Goal: Task Accomplishment & Management: Complete application form

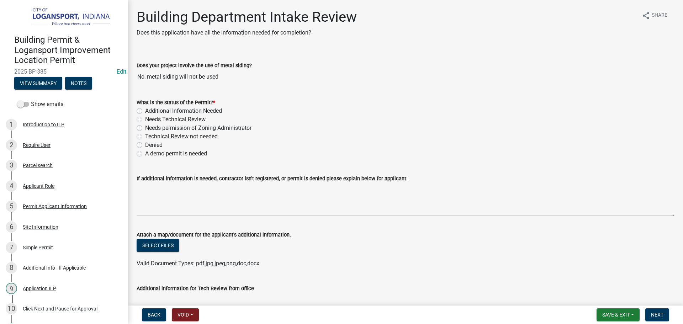
click at [145, 138] on label "Technical Review not needed" at bounding box center [181, 136] width 73 height 9
click at [145, 137] on input "Technical Review not needed" at bounding box center [147, 134] width 5 height 5
radio input "true"
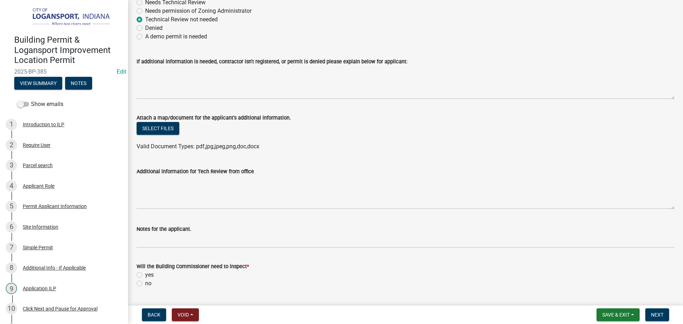
scroll to position [142, 0]
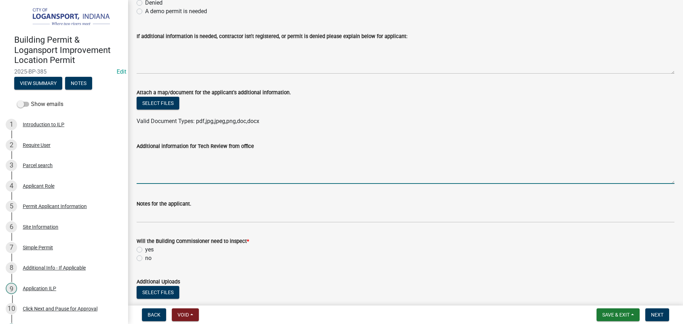
click at [138, 166] on textarea "Additional information for Tech Review from office" at bounding box center [406, 166] width 538 height 33
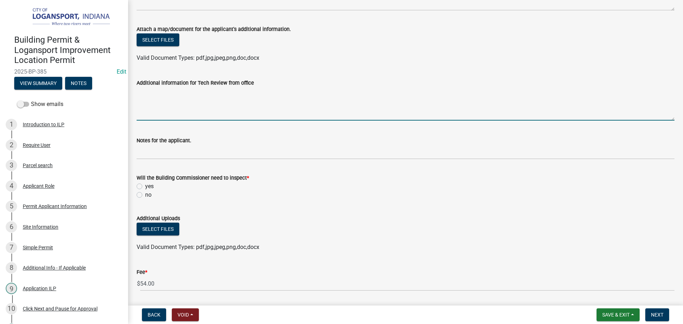
scroll to position [213, 0]
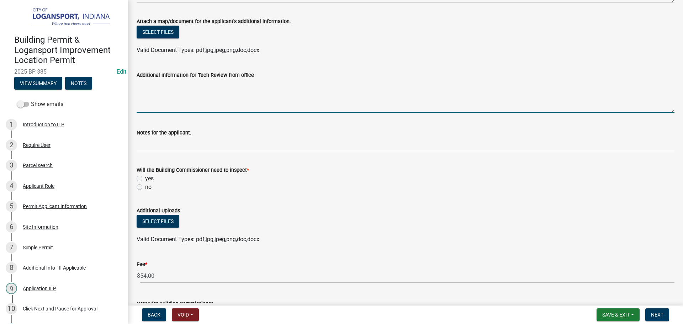
click at [145, 176] on label "yes" at bounding box center [149, 178] width 9 height 9
click at [145, 176] on input "yes" at bounding box center [147, 176] width 5 height 5
radio input "true"
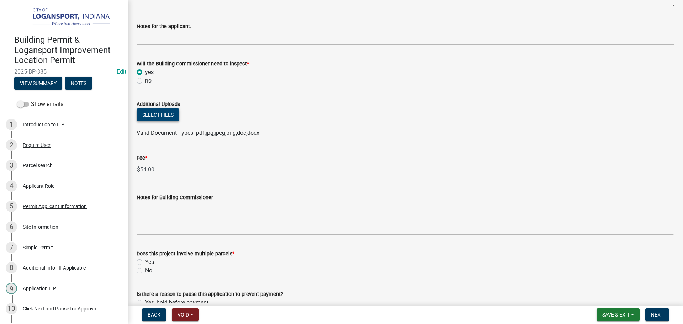
scroll to position [320, 0]
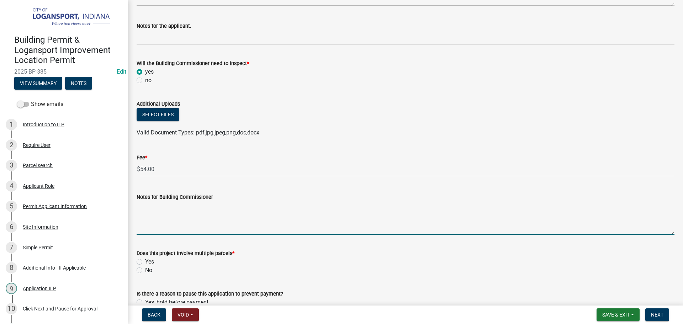
click at [148, 214] on textarea "Notes for Building Commissioner" at bounding box center [406, 217] width 538 height 33
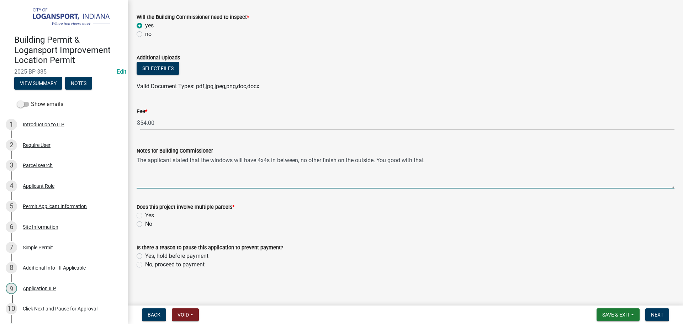
scroll to position [367, 0]
type textarea "The applicant stated that the windows will have 4x4s in between, no other finis…"
click at [145, 223] on label "No" at bounding box center [148, 223] width 7 height 9
click at [145, 223] on input "No" at bounding box center [147, 221] width 5 height 5
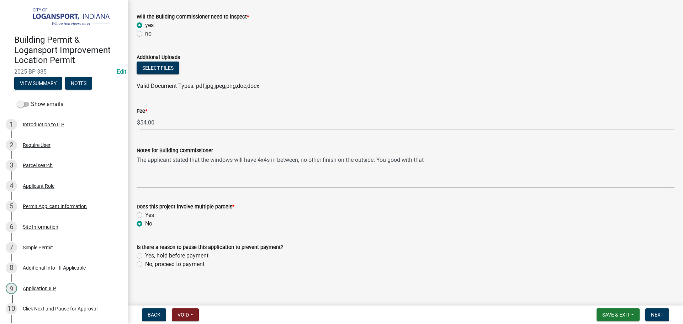
radio input "true"
click at [145, 258] on label "Yes, hold before payment" at bounding box center [176, 255] width 63 height 9
click at [145, 256] on input "Yes, hold before payment" at bounding box center [147, 253] width 5 height 5
radio input "true"
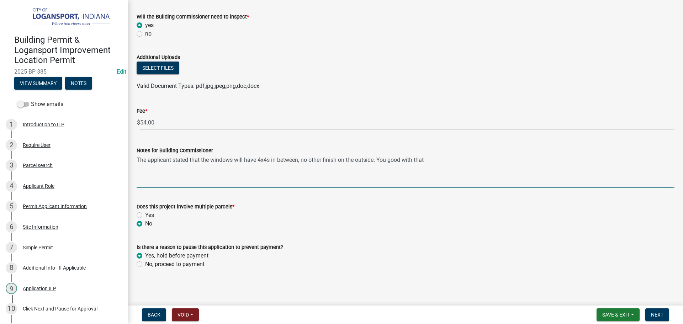
click at [432, 160] on textarea "The applicant stated that the windows will have 4x4s in between, no other finis…" at bounding box center [406, 171] width 538 height 33
type textarea "The applicant stated that the windows will have 4x4s in between, no other finis…"
click at [663, 316] on span "Next" at bounding box center [657, 315] width 12 height 6
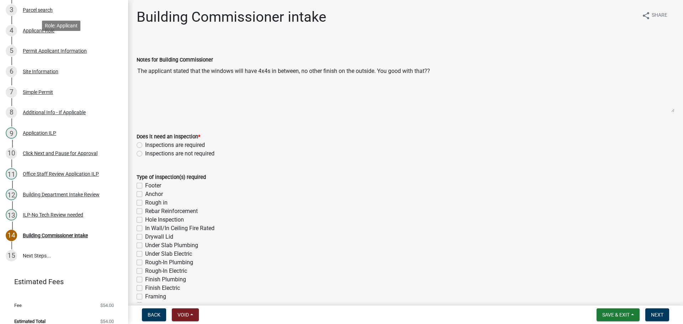
scroll to position [163, 0]
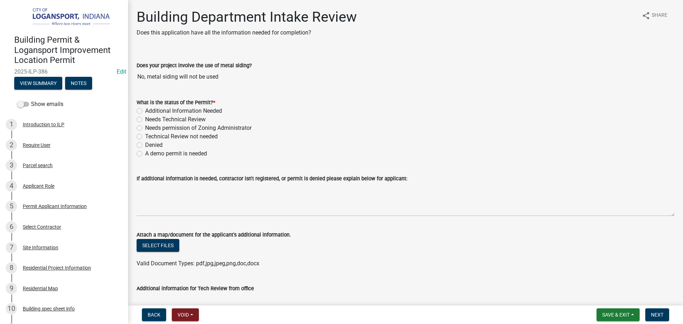
click at [145, 120] on label "Needs Technical Review" at bounding box center [175, 119] width 60 height 9
click at [145, 120] on input "Needs Technical Review" at bounding box center [147, 117] width 5 height 5
radio input "true"
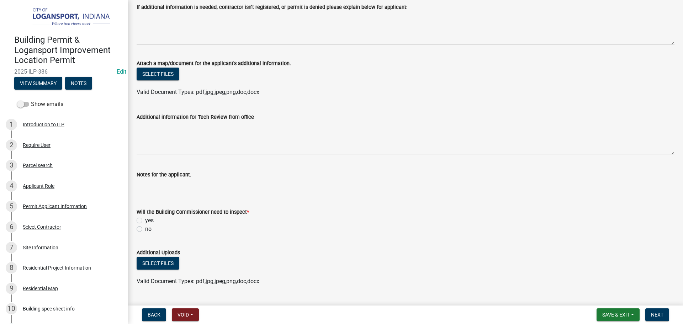
scroll to position [178, 0]
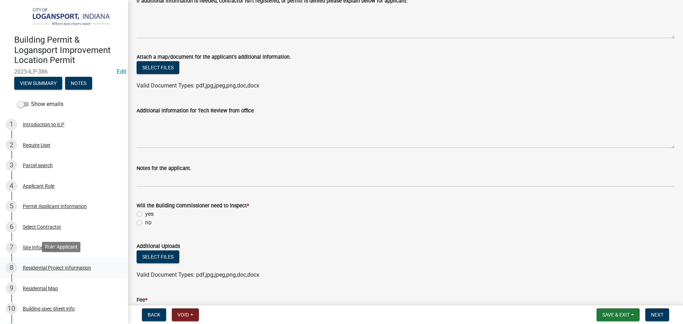
click at [62, 265] on div "Residential Project Information" at bounding box center [57, 267] width 68 height 5
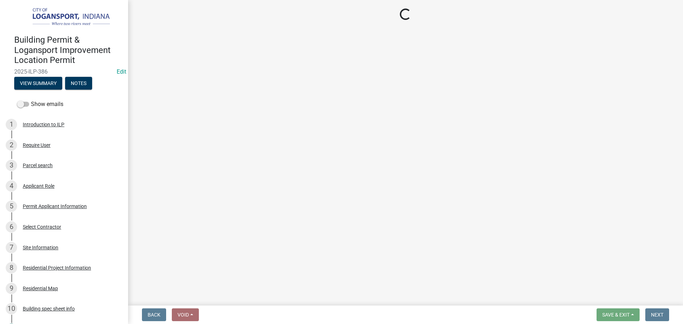
select select "b8a7655a-e911-4aac-a321-69e5bfba2fef"
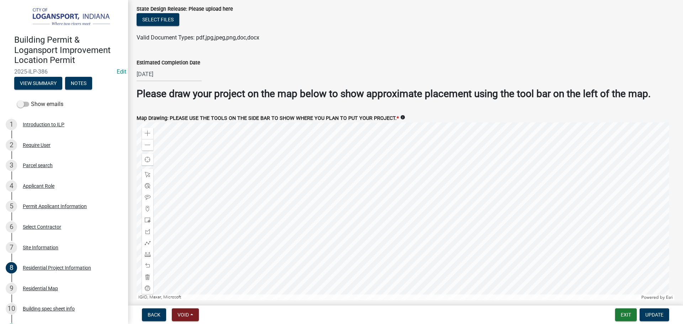
scroll to position [1368, 0]
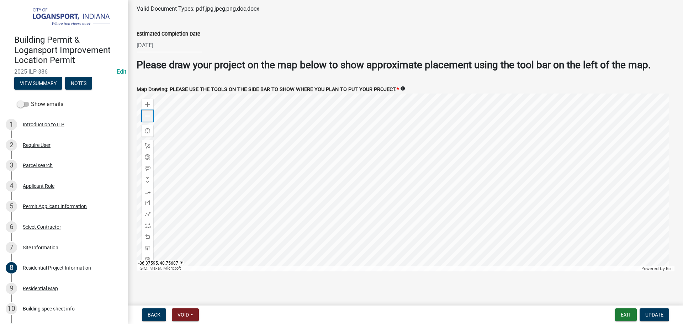
click at [150, 114] on span at bounding box center [148, 116] width 6 height 6
drag, startPoint x: 147, startPoint y: 212, endPoint x: 159, endPoint y: 208, distance: 11.9
click at [147, 212] on span at bounding box center [148, 214] width 6 height 6
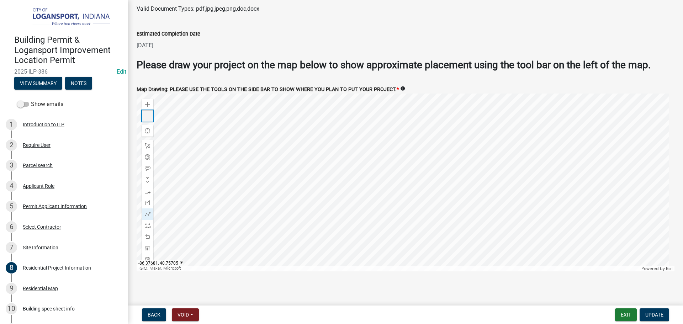
click at [144, 113] on div "Zoom out" at bounding box center [147, 115] width 11 height 11
click at [145, 102] on span at bounding box center [148, 105] width 6 height 6
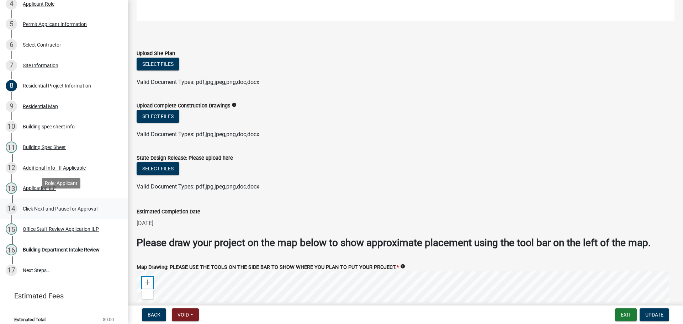
scroll to position [187, 0]
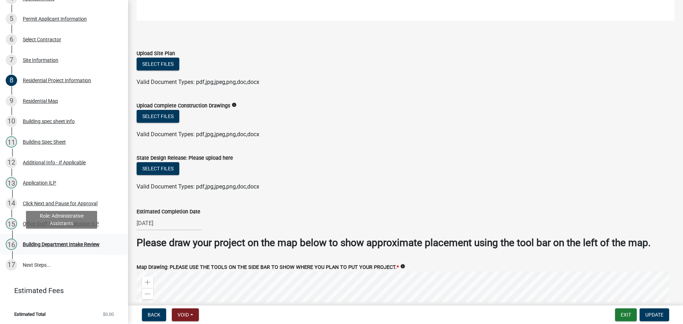
click at [52, 245] on div "Building Department Intake Review" at bounding box center [61, 244] width 77 height 5
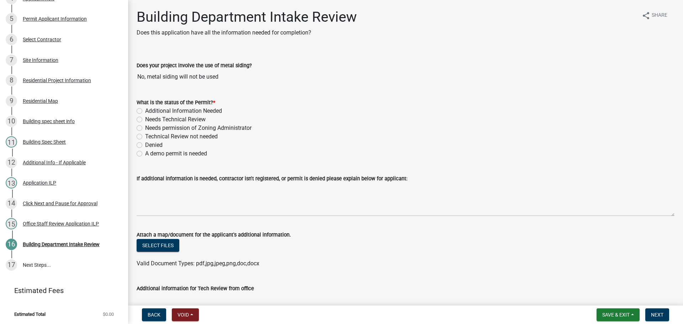
click at [145, 111] on label "Additional Information Needed" at bounding box center [183, 111] width 77 height 9
click at [145, 111] on input "Additional Information Needed" at bounding box center [147, 109] width 5 height 5
radio input "true"
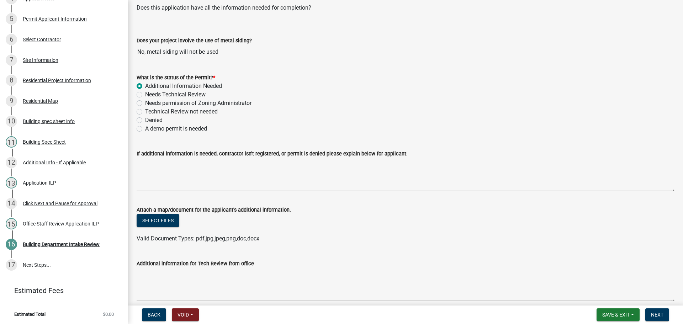
scroll to position [36, 0]
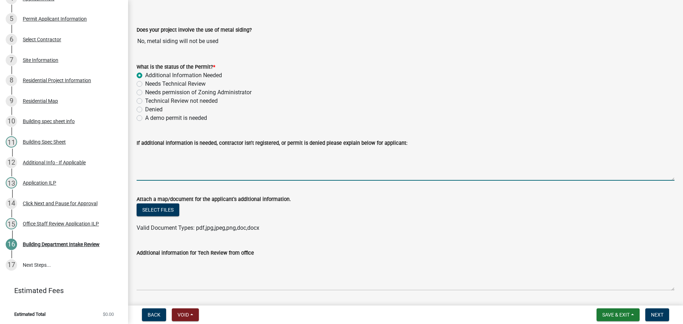
click at [172, 162] on textarea "If additional information is needed, contractor isn't registered, or permit is …" at bounding box center [406, 163] width 538 height 33
type textarea "O"
type textarea "I have attached a map of your property. Please mark where you plan to put the f…"
click at [162, 206] on button "Select files" at bounding box center [158, 209] width 43 height 13
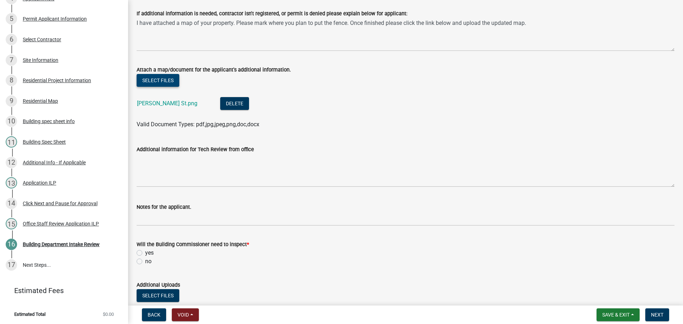
scroll to position [178, 0]
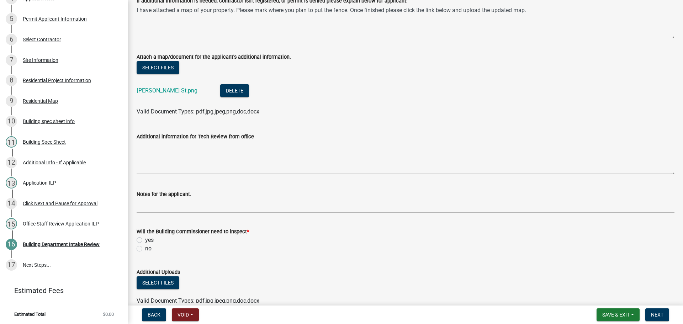
click at [145, 238] on label "yes" at bounding box center [149, 240] width 9 height 9
click at [145, 238] on input "yes" at bounding box center [147, 238] width 5 height 5
radio input "true"
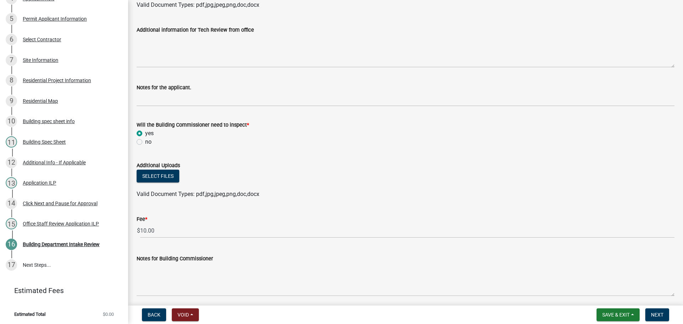
scroll to position [356, 0]
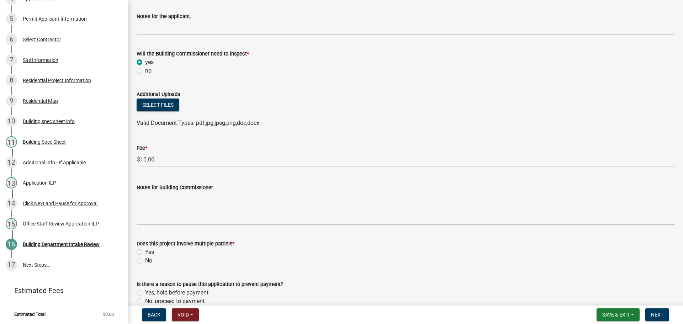
click at [145, 261] on label "No" at bounding box center [148, 260] width 7 height 9
click at [145, 261] on input "No" at bounding box center [147, 258] width 5 height 5
radio input "true"
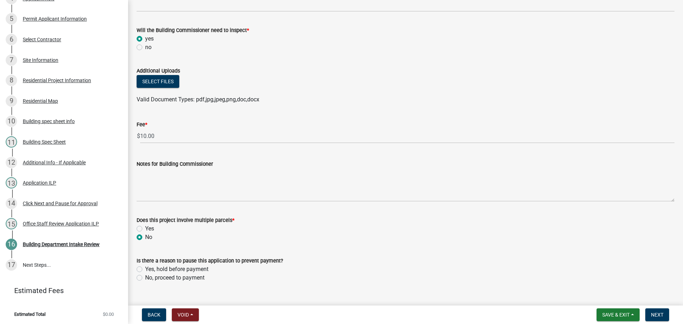
scroll to position [393, 0]
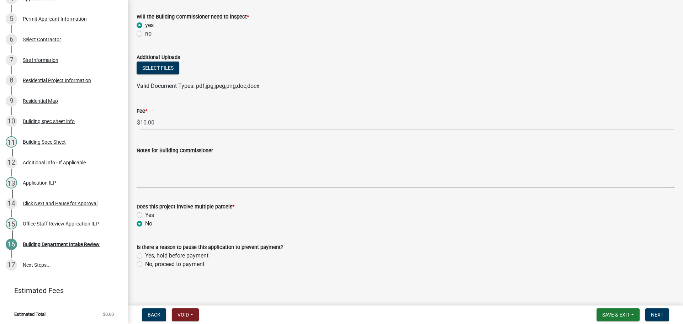
click at [145, 265] on label "No, proceed to payment" at bounding box center [174, 264] width 59 height 9
click at [145, 265] on input "No, proceed to payment" at bounding box center [147, 262] width 5 height 5
radio input "true"
click at [653, 315] on span "Next" at bounding box center [657, 315] width 12 height 6
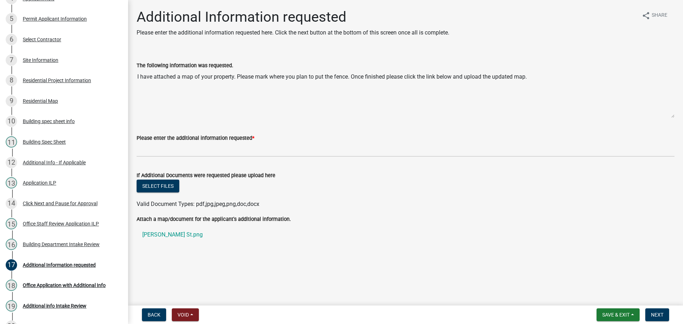
scroll to position [249, 0]
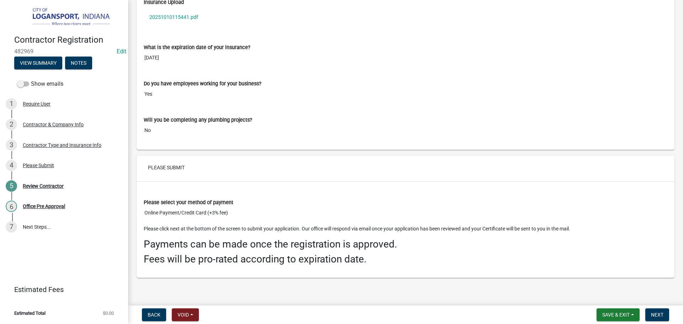
scroll to position [1052, 0]
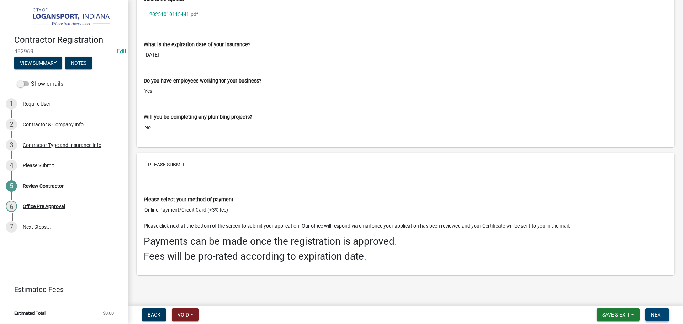
click at [658, 309] on button "Next" at bounding box center [657, 314] width 24 height 13
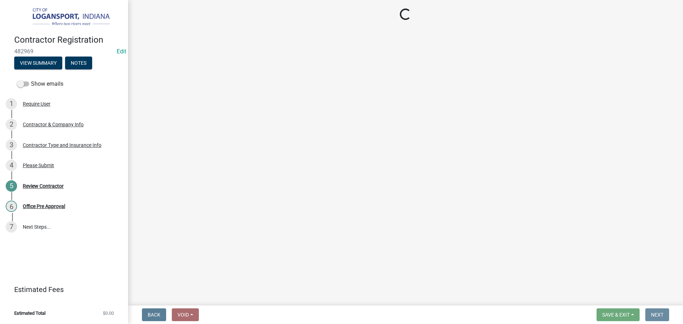
scroll to position [0, 0]
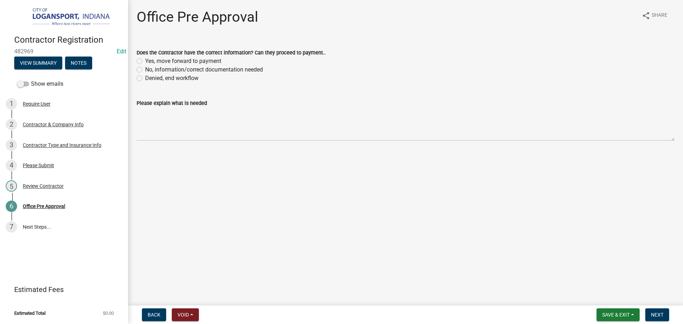
click at [145, 69] on label "No, information/correct documentation needed" at bounding box center [204, 69] width 118 height 9
click at [145, 69] on input "No, information/correct documentation needed" at bounding box center [147, 67] width 5 height 5
radio input "true"
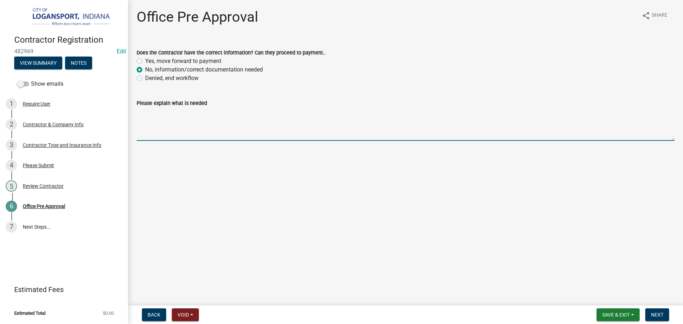
click at [156, 119] on textarea "Please explain what is needed" at bounding box center [406, 123] width 538 height 33
click at [266, 114] on textarea "Please upload a Certificate of Insurance listing Pro Kitchen" at bounding box center [406, 123] width 538 height 33
click at [290, 112] on textarea "Please upload a Certificate of Insurance listing ProKitchen" at bounding box center [406, 123] width 538 height 33
click at [335, 113] on textarea "Please upload a Certificate of Insurance listing ProKitchen Solutions as the" at bounding box center [406, 123] width 538 height 33
click at [138, 115] on textarea "Please upload a Certificate of Insurance listing ProKitchen Solutions as the in…" at bounding box center [406, 123] width 538 height 33
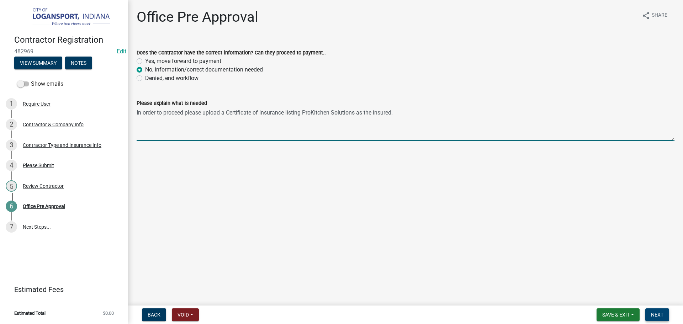
type textarea "In order to proceed please upload a Certificate of Insurance listing ProKitchen…"
click at [661, 314] on span "Next" at bounding box center [657, 315] width 12 height 6
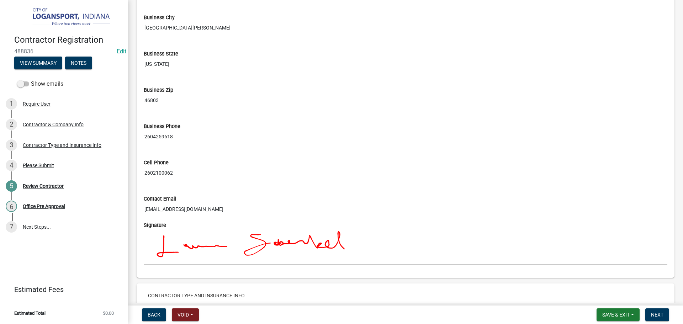
scroll to position [783, 0]
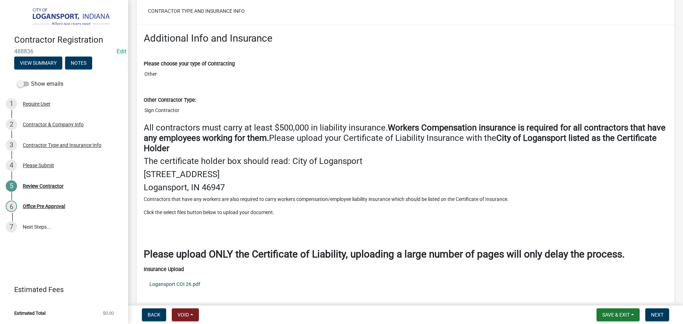
click at [187, 283] on link "Logansport COI 26.pdf" at bounding box center [406, 284] width 524 height 16
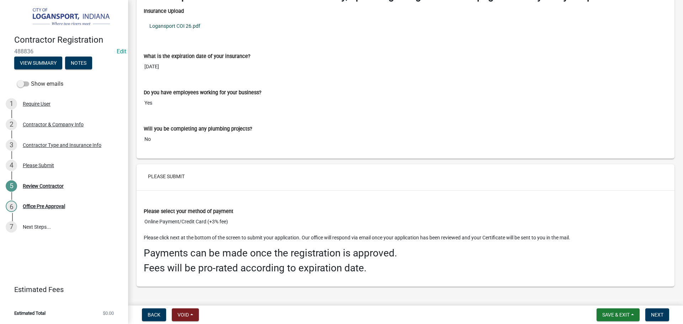
scroll to position [1052, 0]
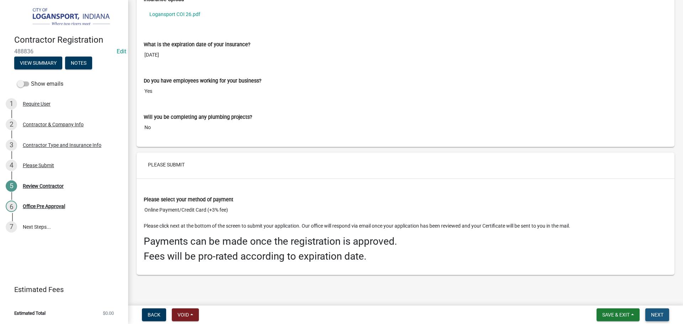
click at [656, 312] on span "Next" at bounding box center [657, 315] width 12 height 6
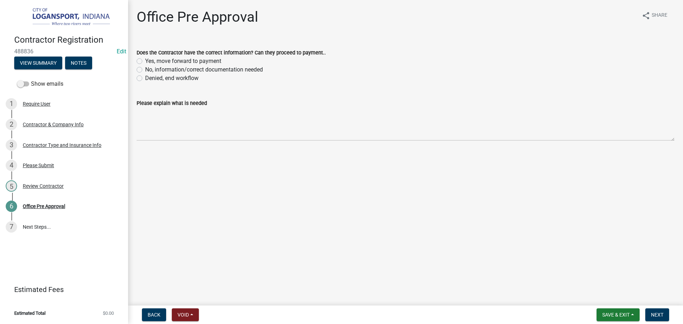
click at [145, 62] on label "Yes, move forward to payment" at bounding box center [183, 61] width 76 height 9
click at [145, 62] on input "Yes, move forward to payment" at bounding box center [147, 59] width 5 height 5
radio input "true"
click at [667, 315] on button "Next" at bounding box center [657, 314] width 24 height 13
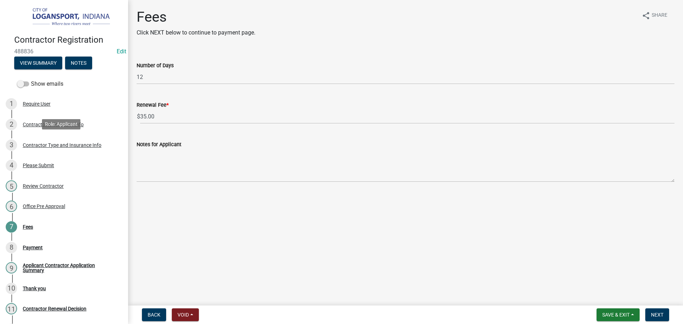
click at [51, 147] on div "3 Contractor Type and Insurance Info" at bounding box center [61, 144] width 111 height 11
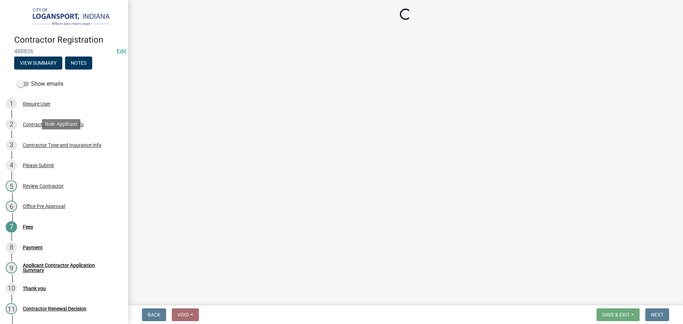
select select "73fa514f-962c-4cd7-b720-93935cffebfa"
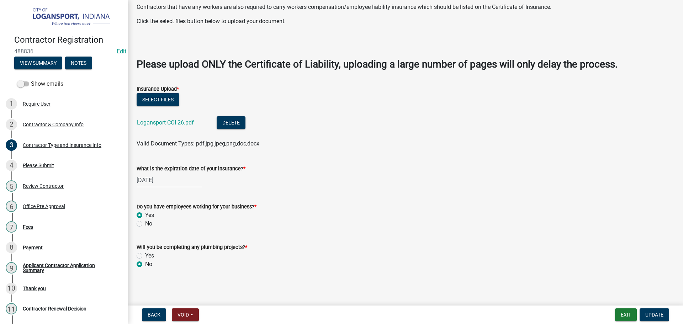
scroll to position [214, 0]
click at [168, 187] on div "10/22/2025" at bounding box center [169, 180] width 65 height 15
select select "10"
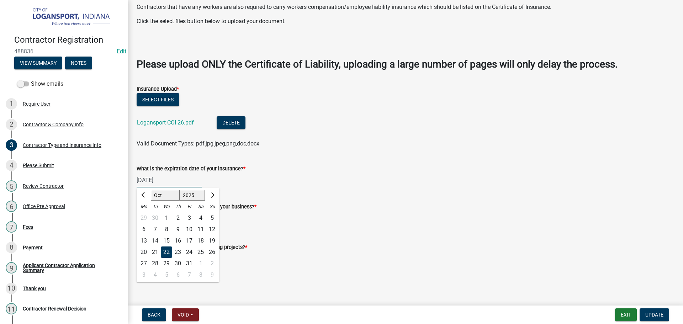
click at [202, 198] on select "1525 1526 1527 1528 1529 1530 1531 1532 1533 1534 1535 1536 1537 1538 1539 1540…" at bounding box center [193, 195] width 26 height 11
select select "2026"
click at [180, 190] on select "1525 1526 1527 1528 1529 1530 1531 1532 1533 1534 1535 1536 1537 1538 1539 1540…" at bounding box center [193, 195] width 26 height 11
click at [177, 252] on div "22" at bounding box center [177, 251] width 11 height 11
type input "10/22/2026"
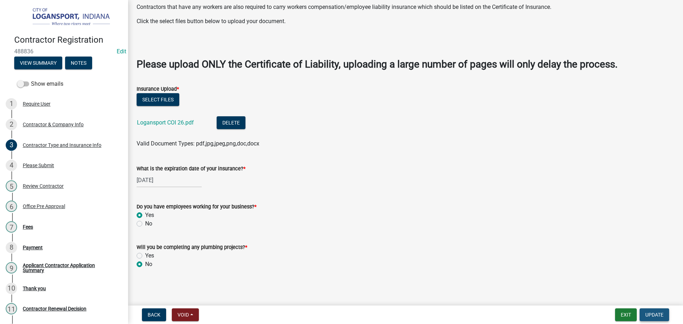
click at [655, 313] on span "Update" at bounding box center [654, 315] width 18 height 6
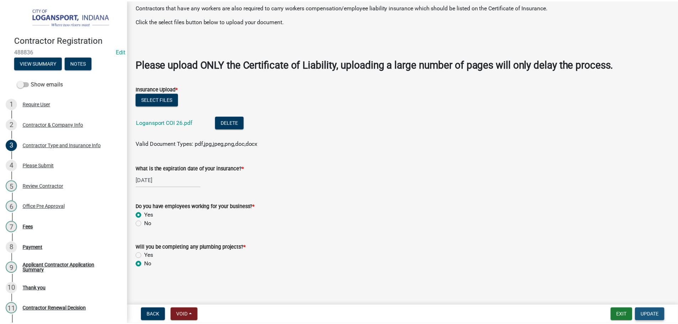
scroll to position [0, 0]
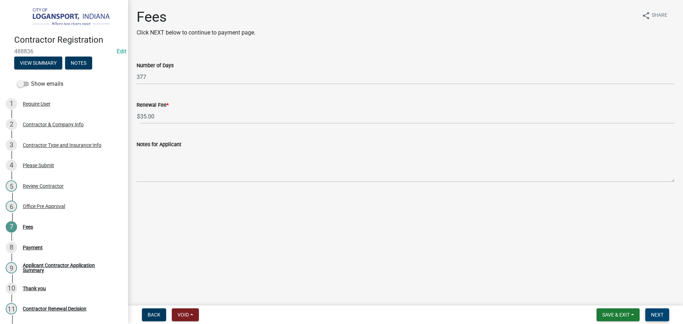
click at [658, 313] on span "Next" at bounding box center [657, 315] width 12 height 6
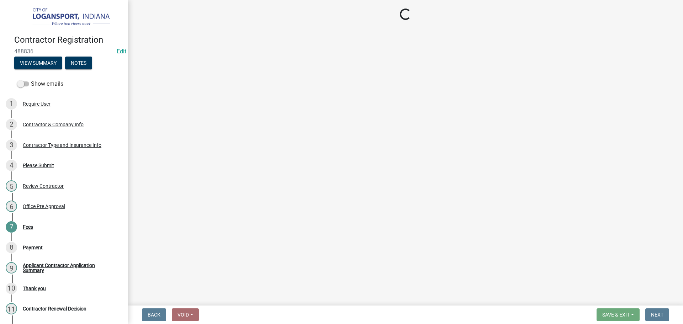
select select "3: 3"
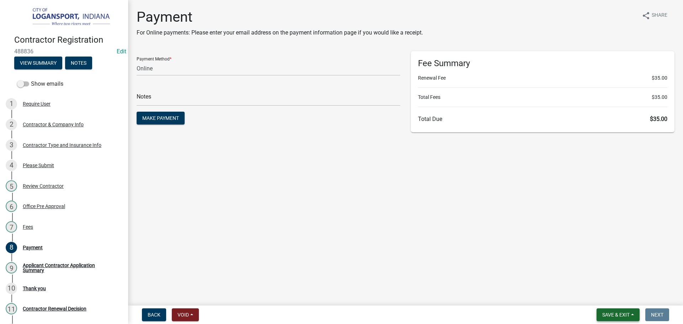
click at [615, 317] on span "Save & Exit" at bounding box center [615, 315] width 27 height 6
click at [615, 297] on button "Save & Exit" at bounding box center [611, 296] width 57 height 17
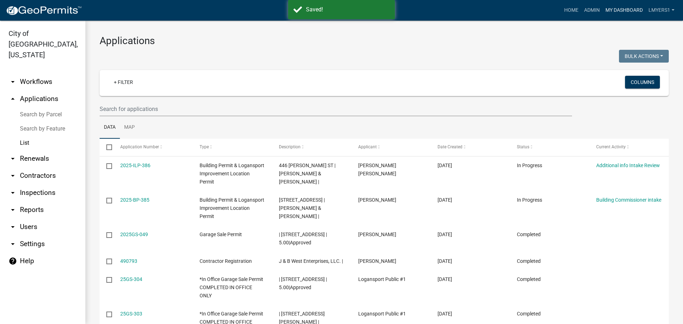
click at [623, 8] on link "My Dashboard" at bounding box center [624, 11] width 43 height 14
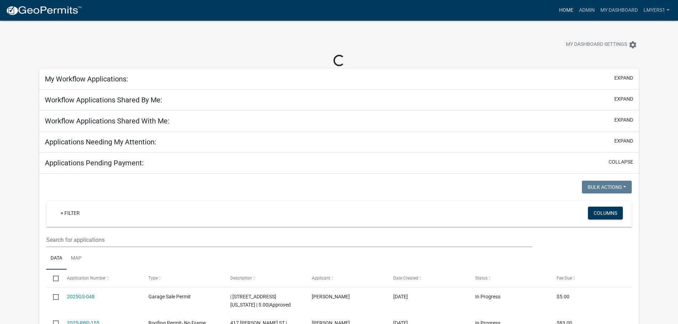
select select "2: 50"
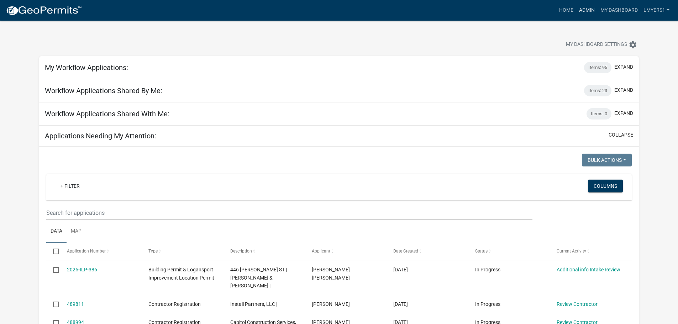
click at [582, 6] on link "Admin" at bounding box center [586, 11] width 21 height 14
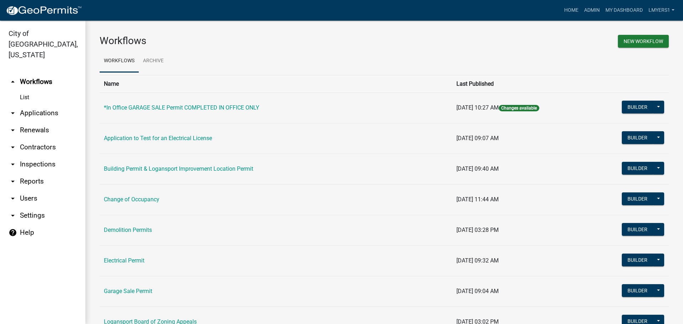
click at [37, 139] on link "arrow_drop_down Contractors" at bounding box center [42, 147] width 85 height 17
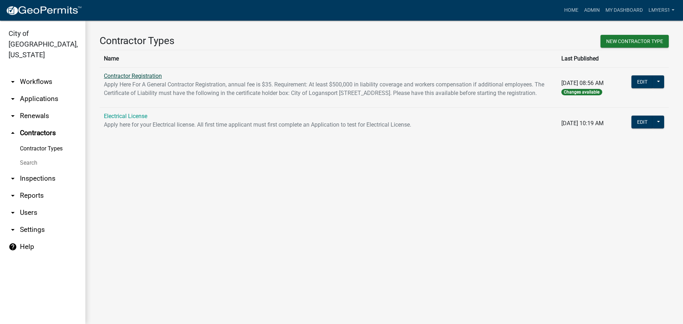
click at [128, 76] on link "Contractor Registration" at bounding box center [133, 76] width 58 height 7
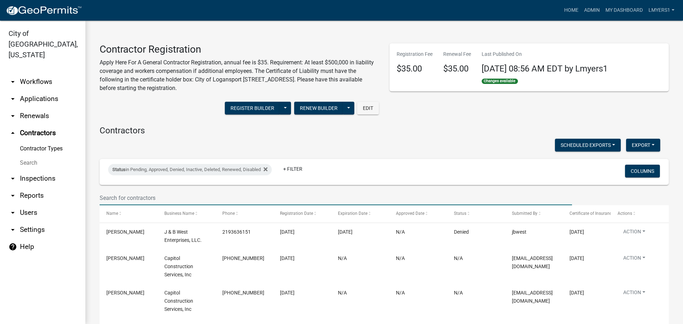
click at [130, 200] on input "text" at bounding box center [336, 198] width 472 height 15
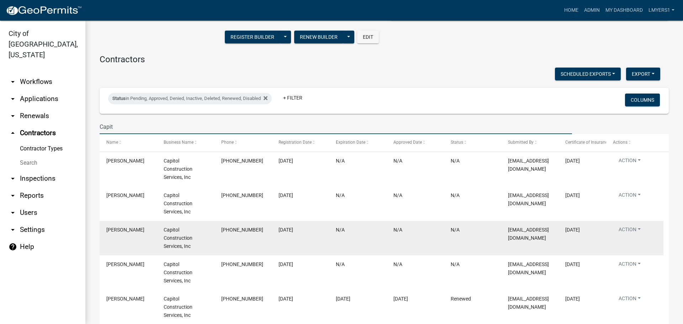
scroll to position [107, 0]
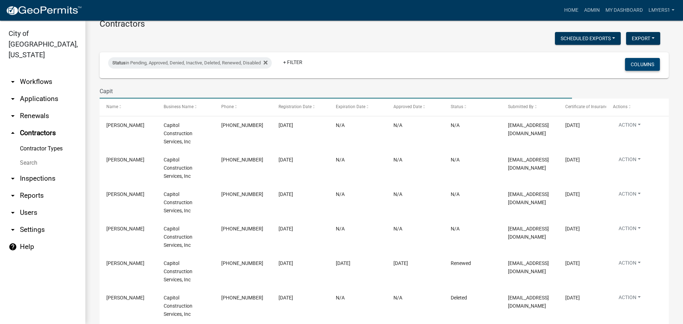
type input "Capit"
click at [632, 63] on button "Columns" at bounding box center [642, 64] width 35 height 13
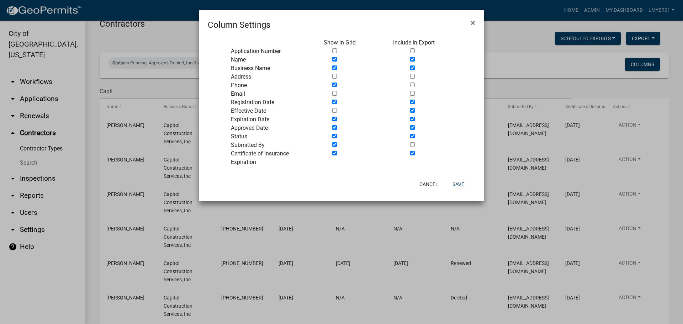
click at [333, 51] on input "checkbox" at bounding box center [334, 50] width 5 height 5
checkbox input "true"
click at [457, 186] on button "Save" at bounding box center [458, 184] width 23 height 13
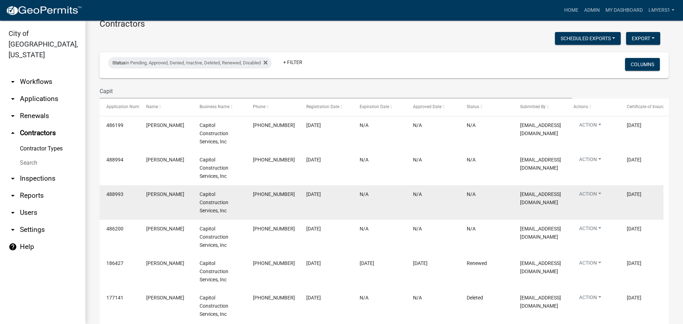
click at [595, 190] on datatable-body-cell "Action View Details View Application Renew Delete Disable Enable View Profile" at bounding box center [593, 202] width 53 height 35
click at [595, 191] on button "Action" at bounding box center [589, 195] width 33 height 10
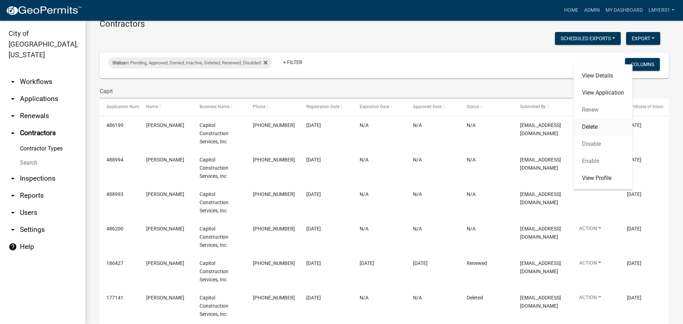
click at [590, 126] on link "Delete" at bounding box center [602, 126] width 59 height 17
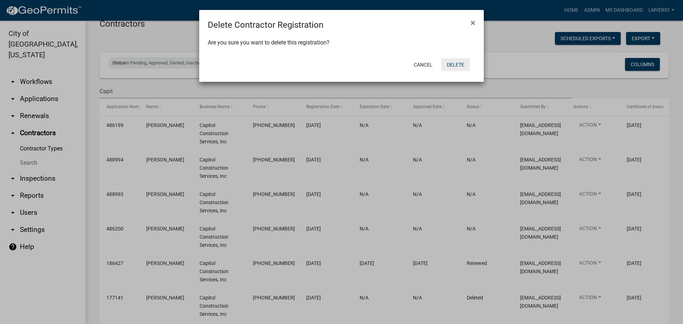
click at [452, 61] on button "Delete" at bounding box center [455, 64] width 29 height 13
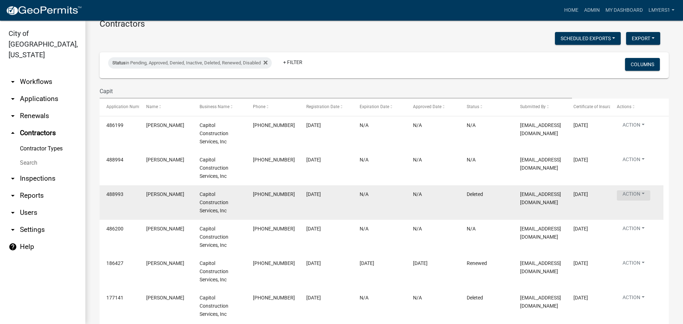
click at [642, 193] on button "Action" at bounding box center [633, 195] width 33 height 10
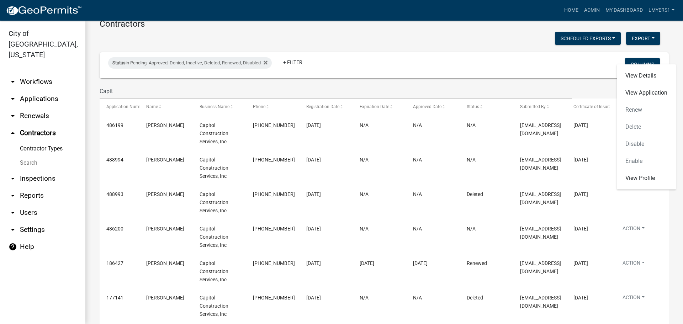
click at [636, 127] on div "View Details View Application Renew Delete Disable Enable View Profile" at bounding box center [646, 126] width 59 height 125
click at [629, 127] on div "View Details View Application Renew Delete Disable Enable View Profile" at bounding box center [646, 126] width 59 height 125
click at [668, 207] on div "Contractors Scheduled Exports + Create New Quarterly Registered Contractors Exp…" at bounding box center [384, 199] width 580 height 360
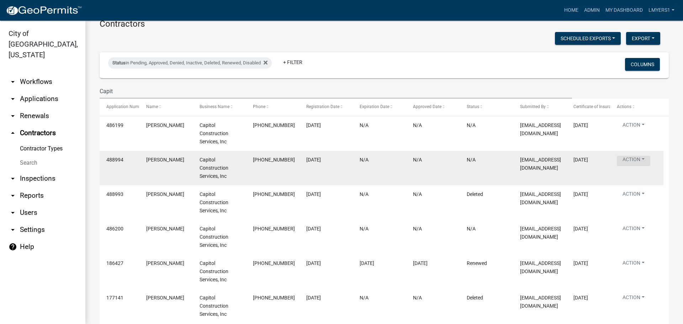
click at [635, 160] on button "Action" at bounding box center [633, 161] width 33 height 10
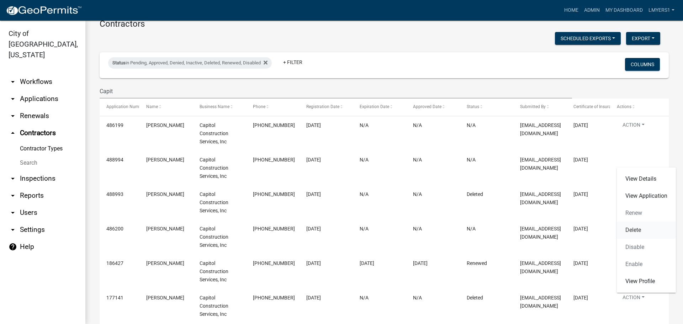
click at [630, 232] on link "Delete" at bounding box center [646, 230] width 59 height 17
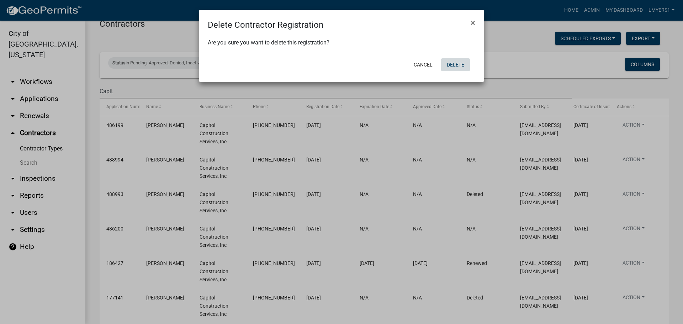
click at [457, 63] on button "Delete" at bounding box center [455, 64] width 29 height 13
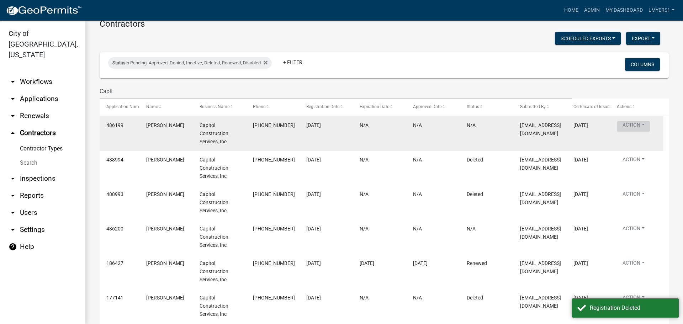
click at [641, 126] on button "Action" at bounding box center [633, 126] width 33 height 10
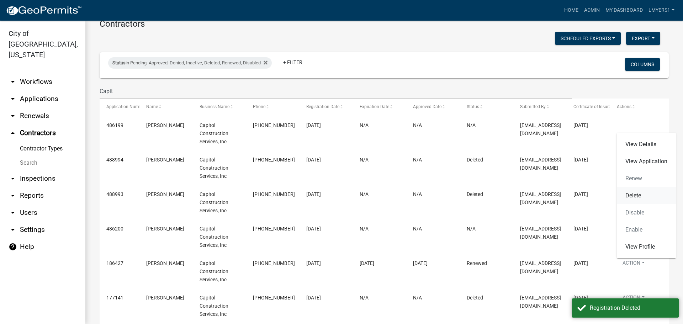
click at [642, 193] on link "Delete" at bounding box center [646, 195] width 59 height 17
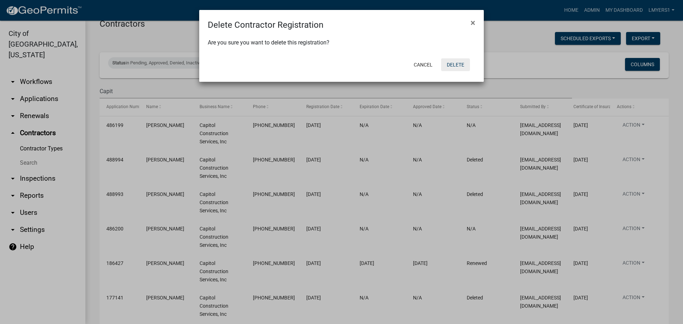
click at [457, 60] on button "Delete" at bounding box center [455, 64] width 29 height 13
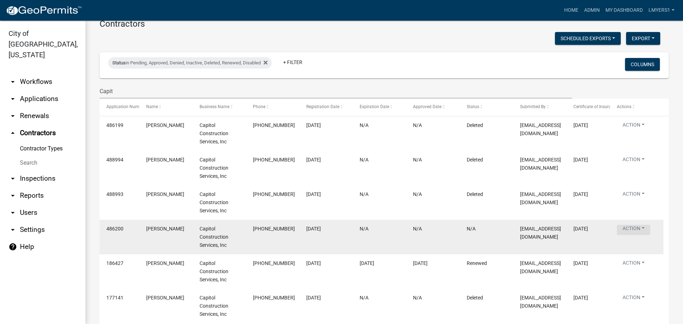
click at [635, 231] on button "Action" at bounding box center [633, 230] width 33 height 10
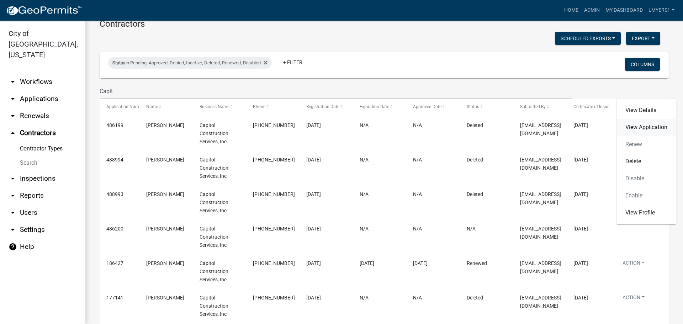
click at [645, 127] on link "View Application" at bounding box center [646, 127] width 59 height 17
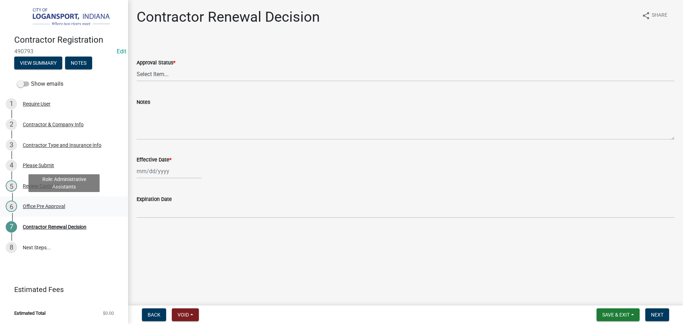
click at [53, 206] on div "Office Pre Approval" at bounding box center [44, 206] width 42 height 5
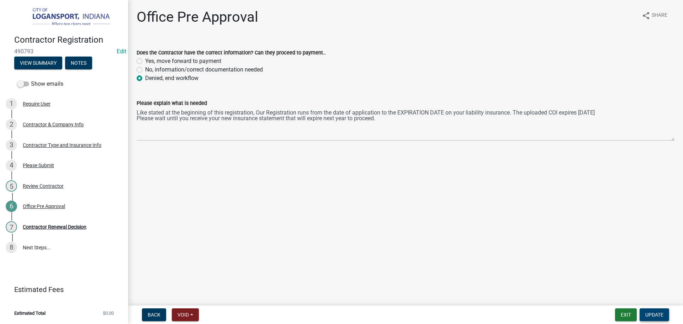
click at [654, 308] on button "Update" at bounding box center [655, 314] width 30 height 13
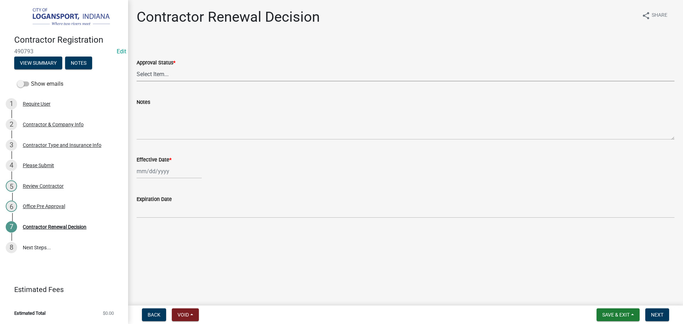
click at [184, 73] on select "Select Item... Approved Denied" at bounding box center [406, 74] width 538 height 15
click at [137, 67] on select "Select Item... Approved Denied" at bounding box center [406, 74] width 538 height 15
select select "e500317b-0bbf-4cae-a509-e27c42e3eb24"
click at [170, 173] on div at bounding box center [169, 171] width 65 height 15
select select "10"
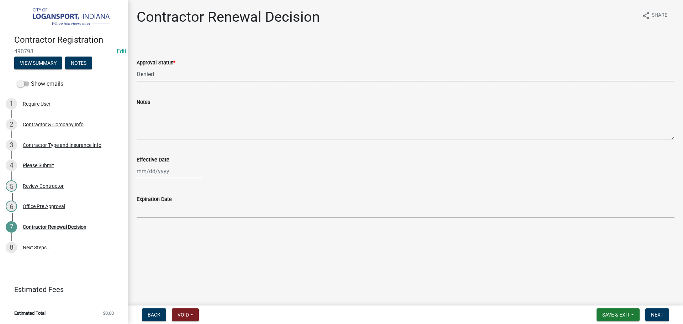
select select "2025"
click at [187, 220] on div "10" at bounding box center [189, 220] width 11 height 11
type input "[DATE]"
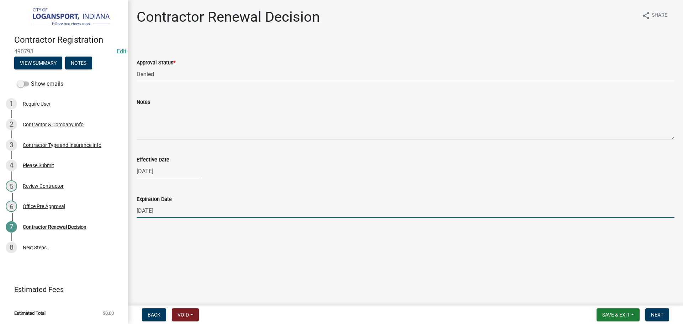
click at [182, 210] on input "[DATE]" at bounding box center [406, 210] width 538 height 15
type input "[DATE]"
click at [654, 309] on button "Next" at bounding box center [657, 314] width 24 height 13
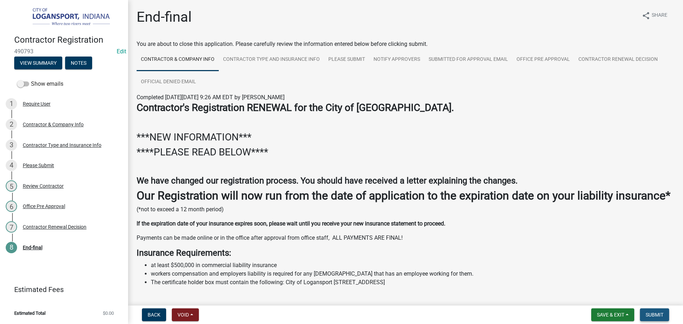
click at [657, 310] on button "Submit" at bounding box center [654, 314] width 29 height 13
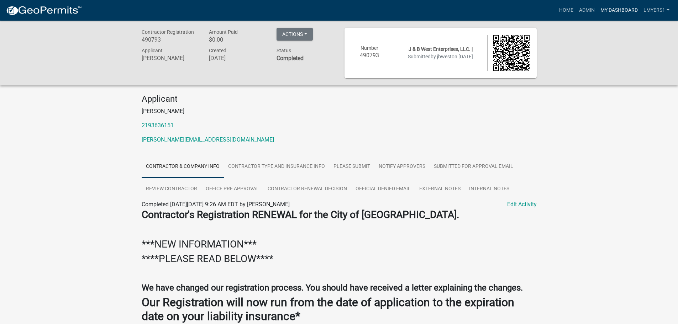
click at [614, 11] on link "My Dashboard" at bounding box center [618, 11] width 43 height 14
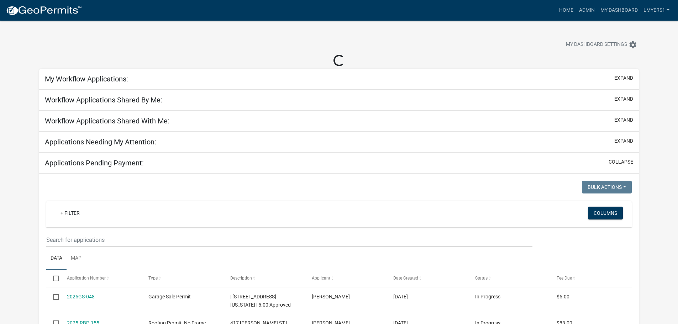
select select "2: 50"
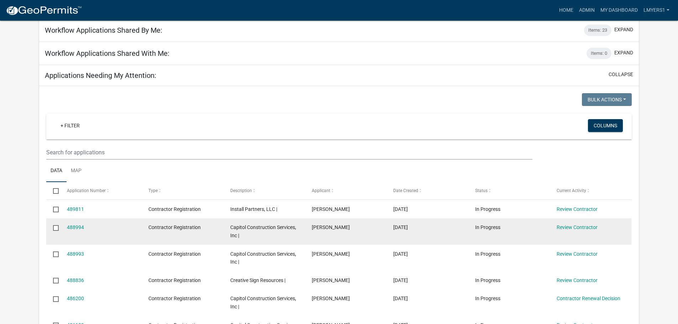
scroll to position [71, 0]
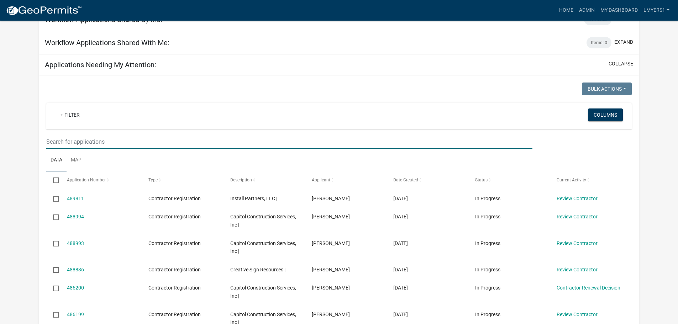
click at [246, 137] on input "text" at bounding box center [289, 141] width 486 height 15
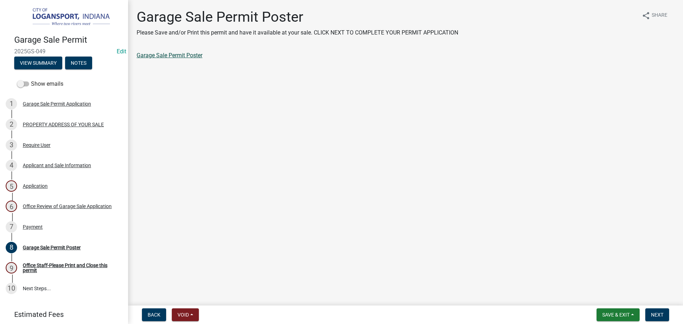
click at [180, 56] on link "Garage Sale Permit Poster" at bounding box center [170, 55] width 66 height 7
click at [647, 313] on button "Next" at bounding box center [657, 314] width 24 height 13
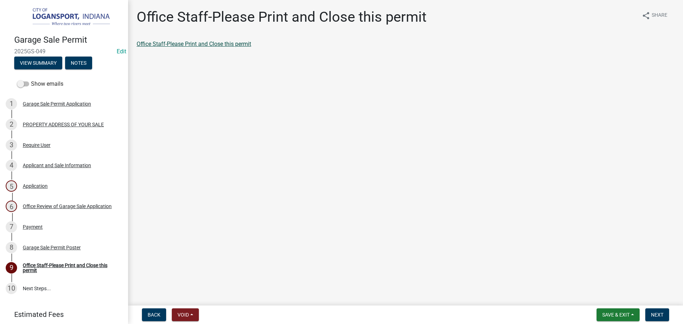
click at [235, 42] on link "Office Staff-Please Print and Close this permit" at bounding box center [194, 44] width 115 height 7
click at [654, 314] on span "Next" at bounding box center [657, 315] width 12 height 6
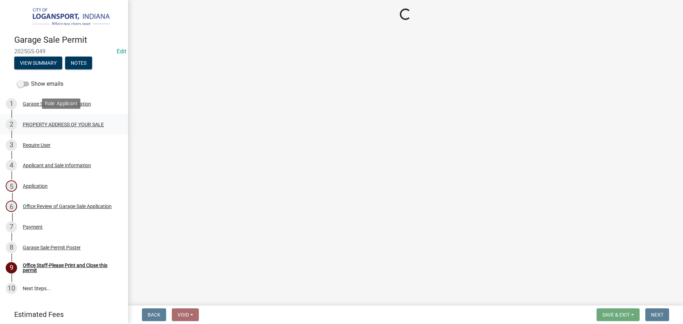
scroll to position [22, 0]
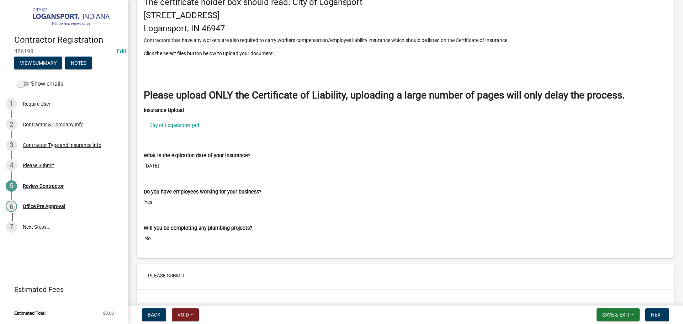
scroll to position [960, 0]
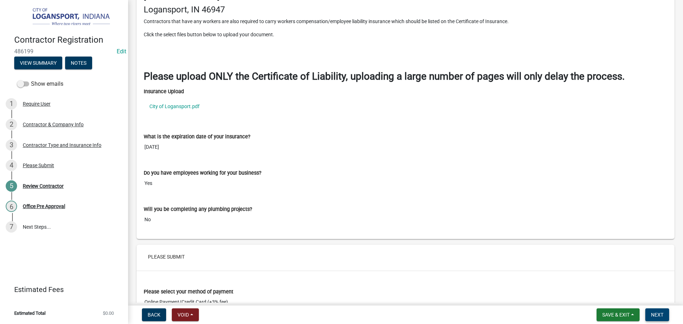
click at [657, 315] on span "Next" at bounding box center [657, 315] width 12 height 6
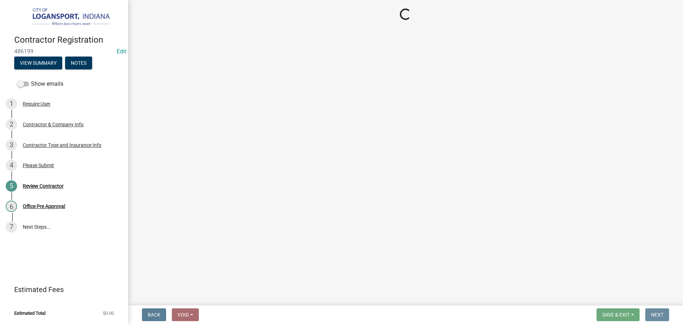
scroll to position [0, 0]
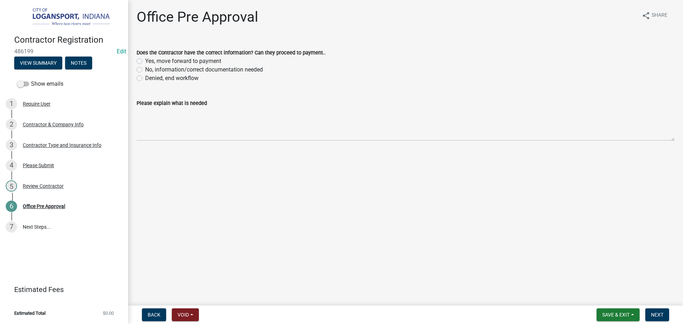
click at [145, 60] on label "Yes, move forward to payment" at bounding box center [183, 61] width 76 height 9
click at [145, 60] on input "Yes, move forward to payment" at bounding box center [147, 59] width 5 height 5
radio input "true"
click at [652, 316] on span "Next" at bounding box center [657, 315] width 12 height 6
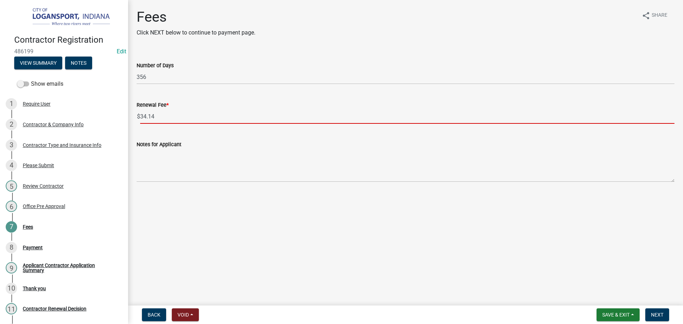
click at [163, 113] on input "34.14" at bounding box center [407, 116] width 534 height 15
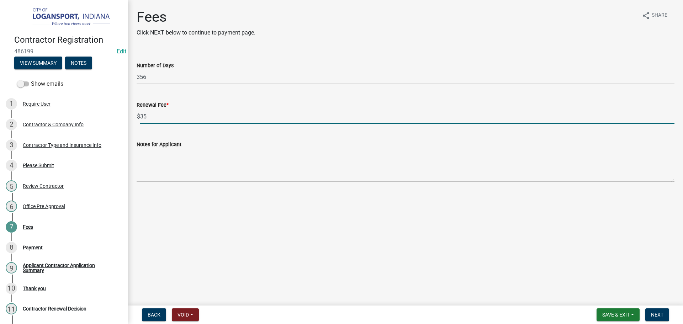
type input "35"
click at [293, 214] on main "Fees Click NEXT below to continue to payment page. share Share Number of Days 3…" at bounding box center [405, 151] width 555 height 303
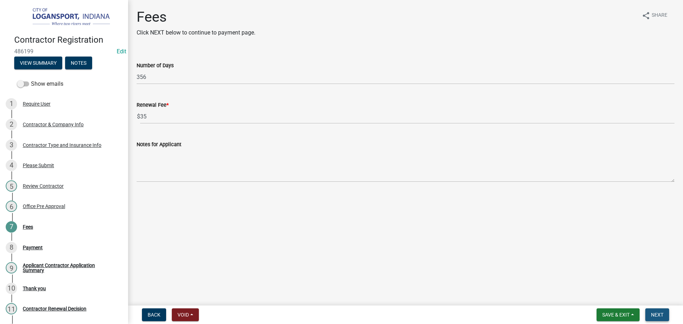
click at [653, 309] on button "Next" at bounding box center [657, 314] width 24 height 13
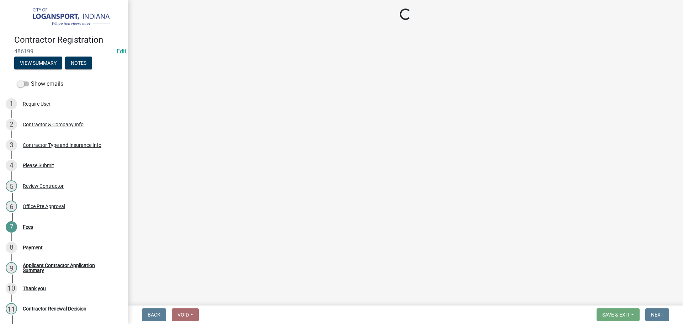
select select "3: 3"
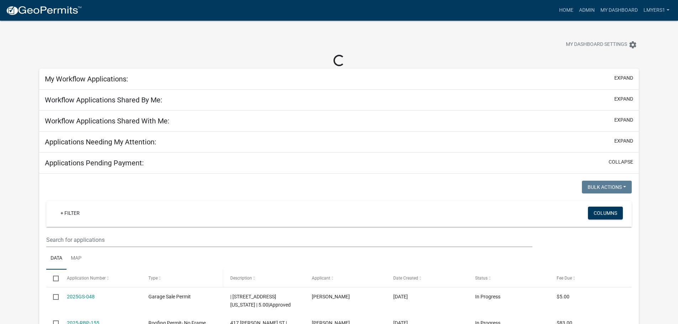
select select "2: 50"
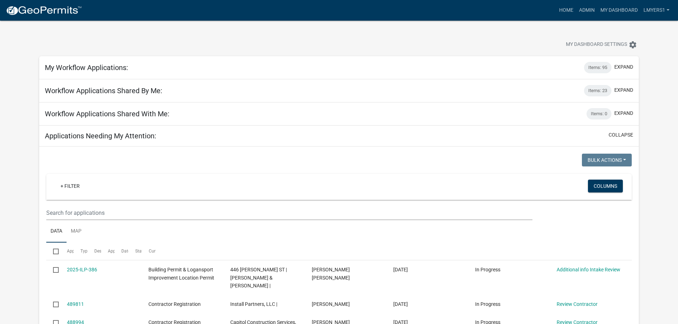
scroll to position [71, 0]
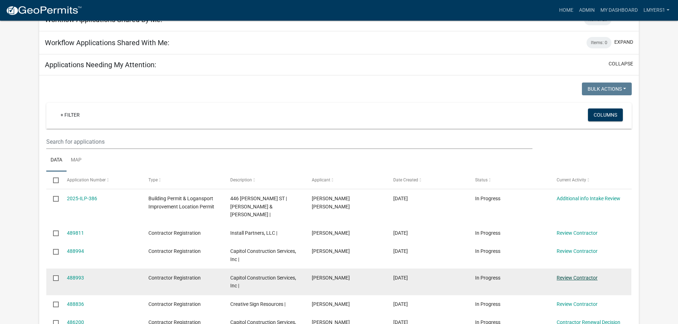
click at [587, 275] on link "Review Contractor" at bounding box center [576, 278] width 41 height 6
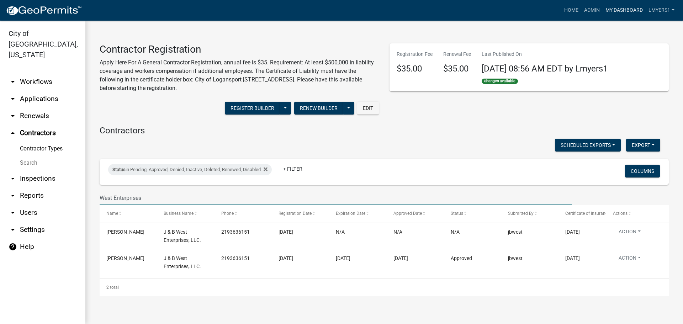
click at [631, 7] on link "My Dashboard" at bounding box center [624, 11] width 43 height 14
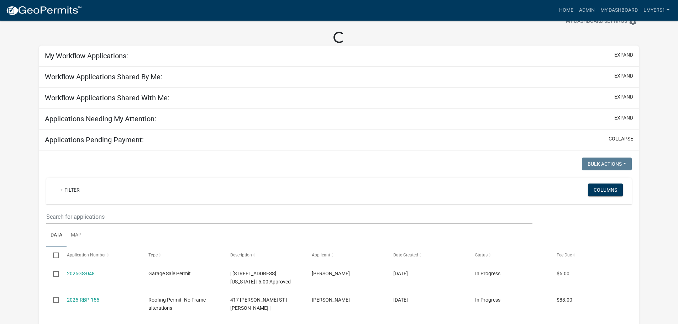
scroll to position [36, 0]
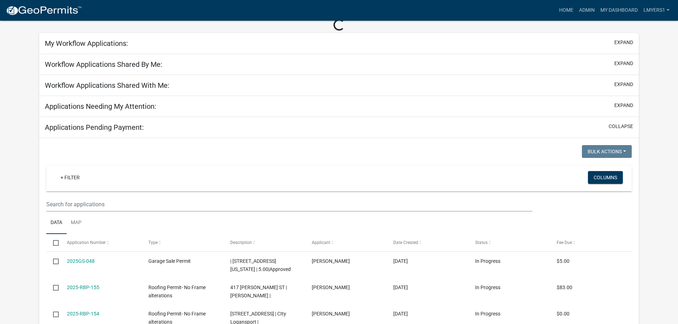
select select "2: 50"
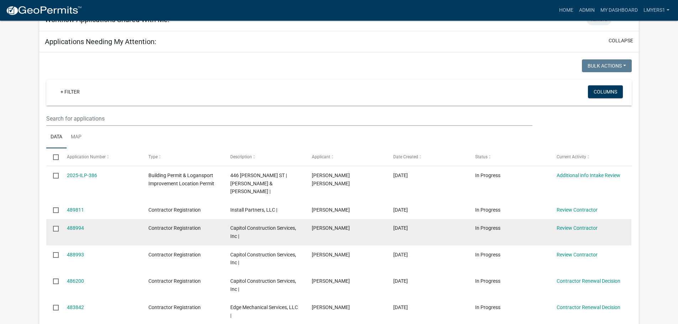
scroll to position [107, 0]
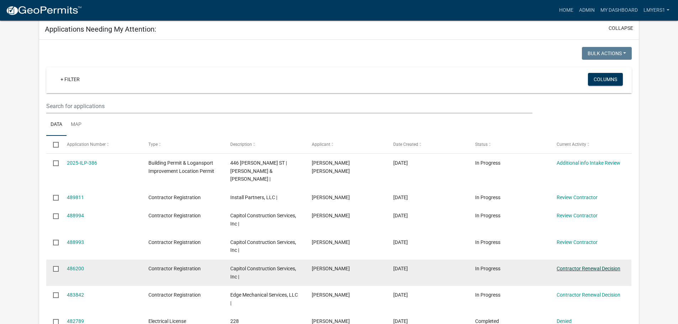
click at [573, 266] on link "Contractor Renewal Decision" at bounding box center [588, 269] width 64 height 6
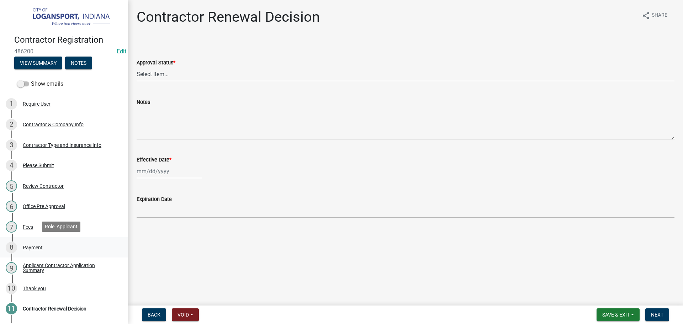
click at [34, 249] on div "Payment" at bounding box center [33, 247] width 20 height 5
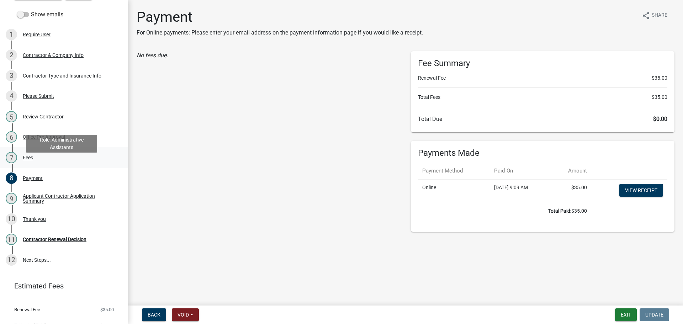
scroll to position [81, 0]
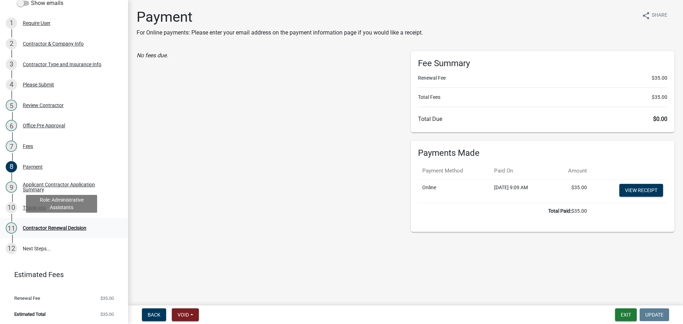
click at [36, 226] on div "Contractor Renewal Decision" at bounding box center [55, 228] width 64 height 5
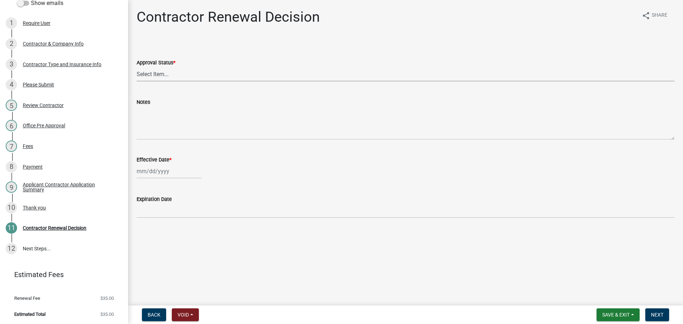
click at [154, 73] on select "Select Item... Approved Denied" at bounding box center [406, 74] width 538 height 15
